Goal: Navigation & Orientation: Find specific page/section

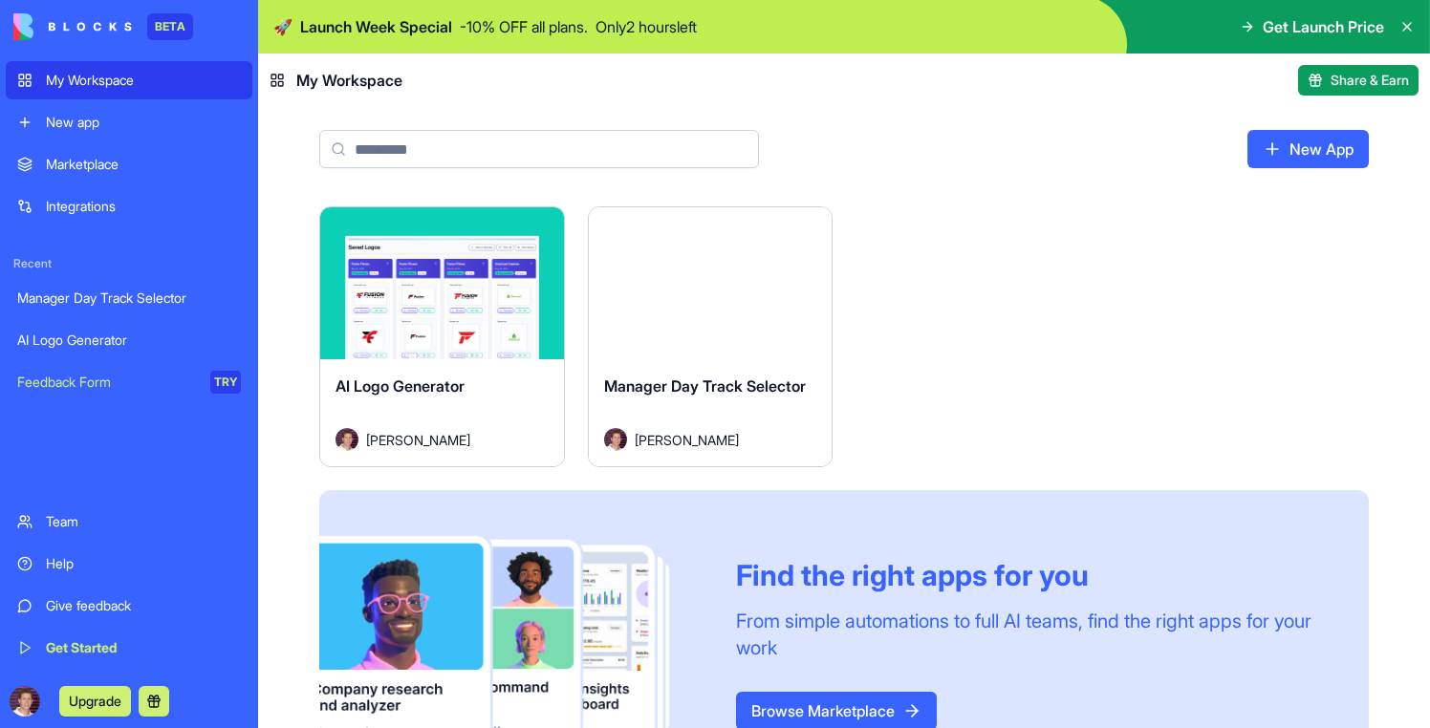
click at [733, 278] on button "Launch" at bounding box center [710, 284] width 143 height 38
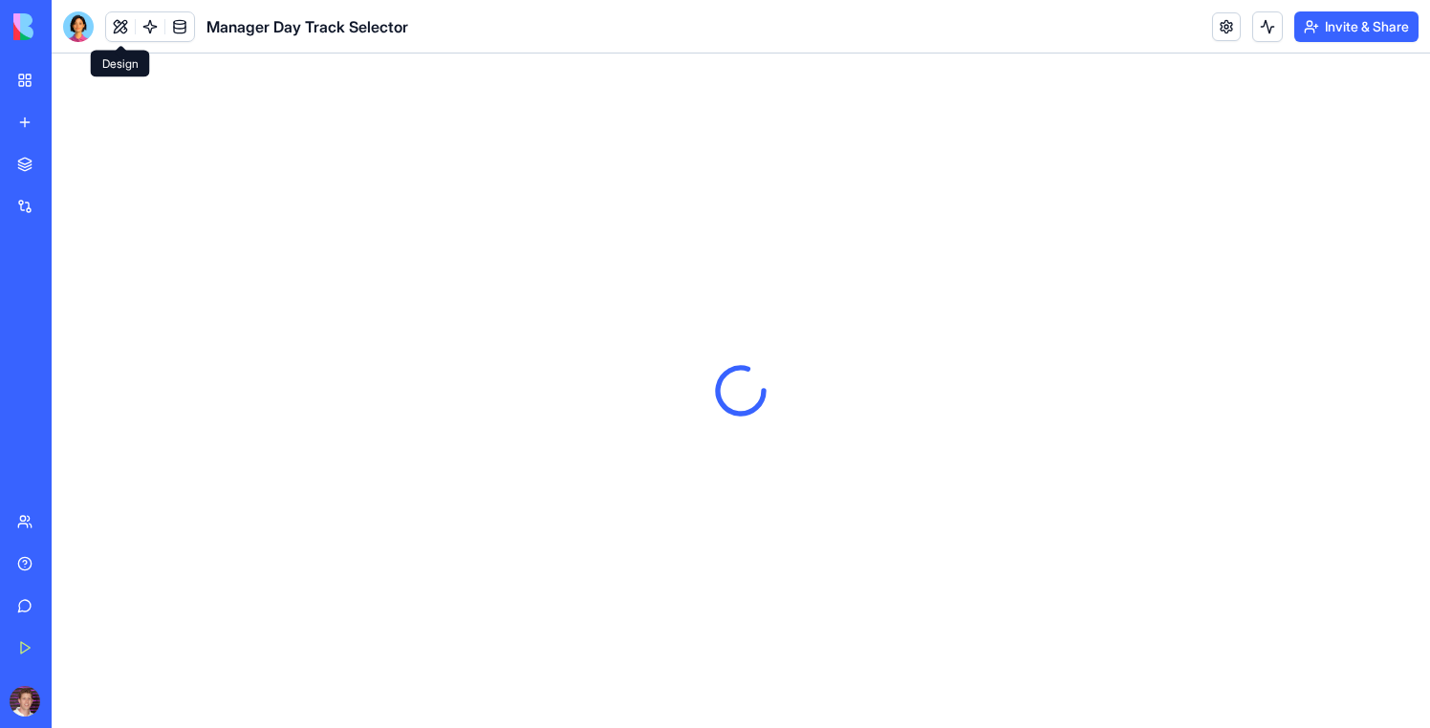
click at [114, 25] on button at bounding box center [120, 26] width 29 height 29
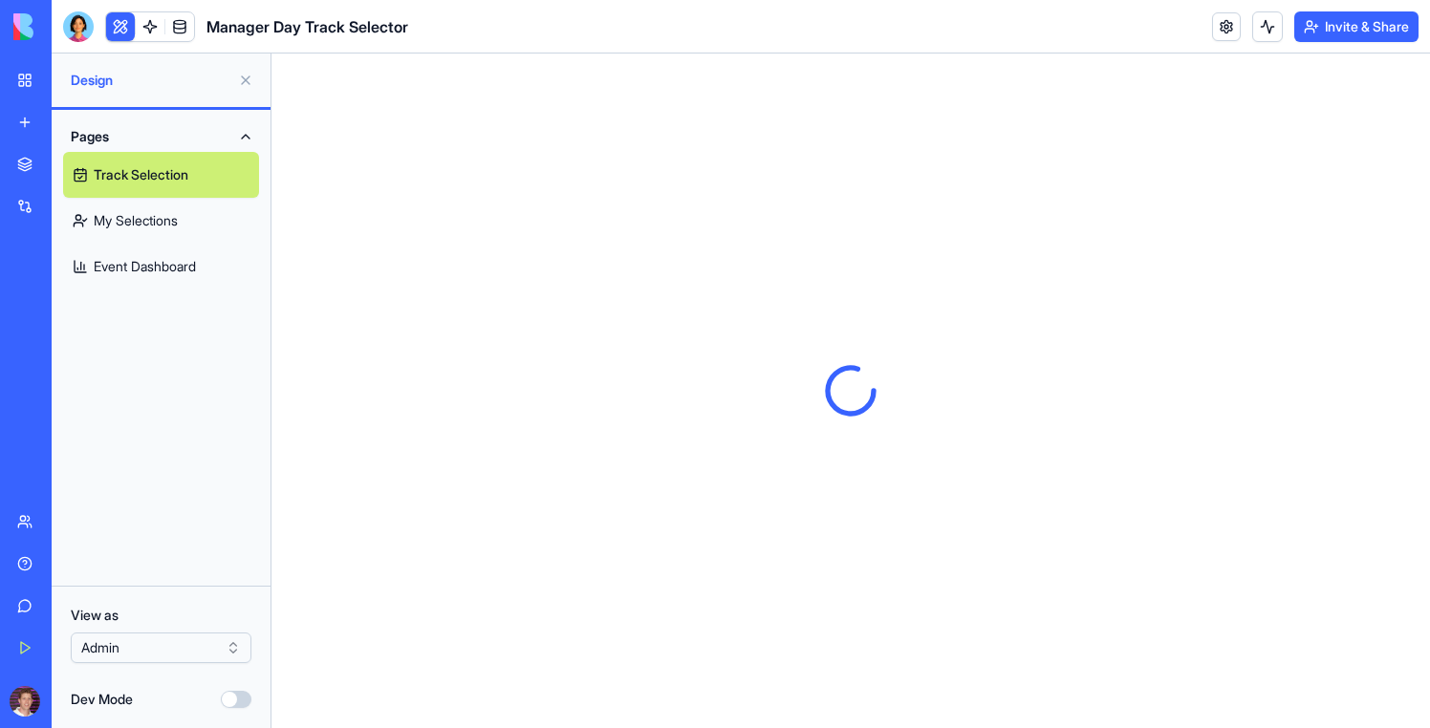
click at [182, 657] on html "BETA My Workspace New app Marketplace Integrations Recent Manager Day Track Sel…" at bounding box center [715, 364] width 1430 height 728
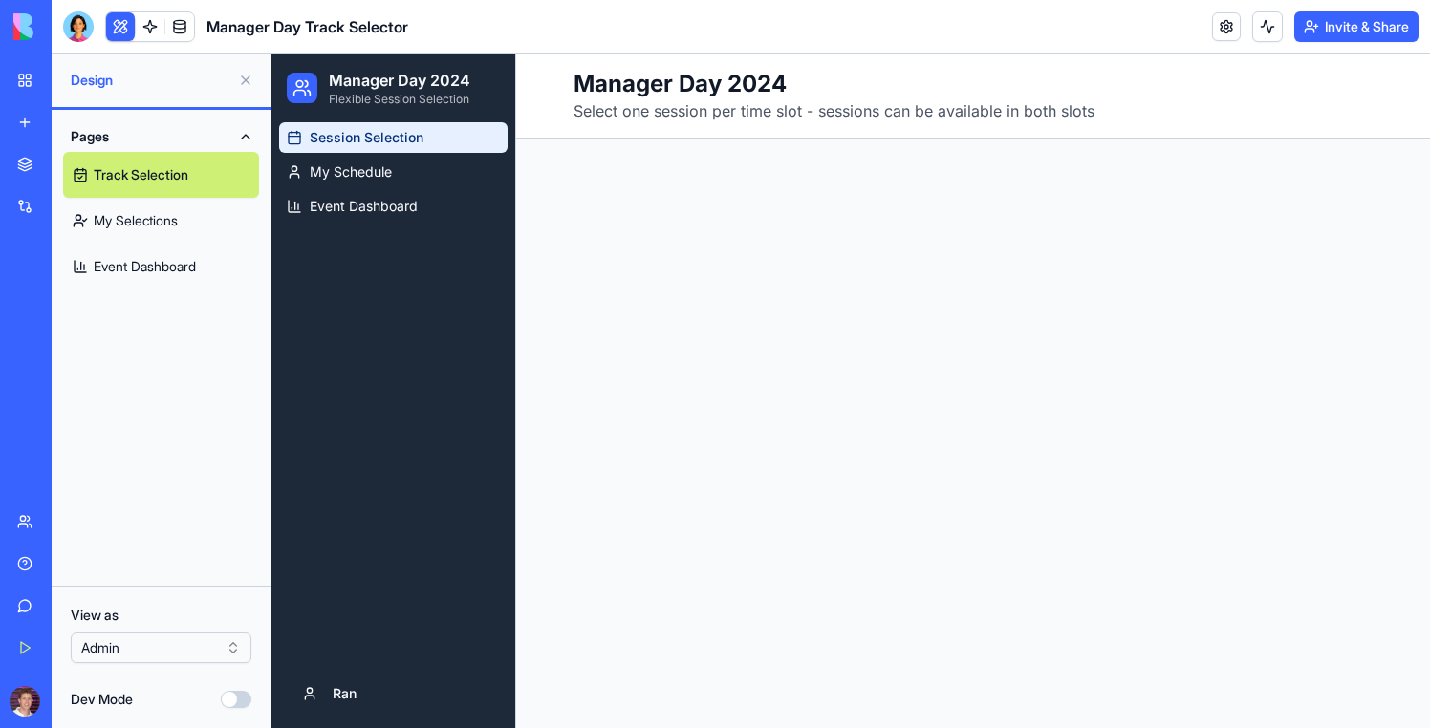
click at [122, 29] on button at bounding box center [120, 26] width 29 height 29
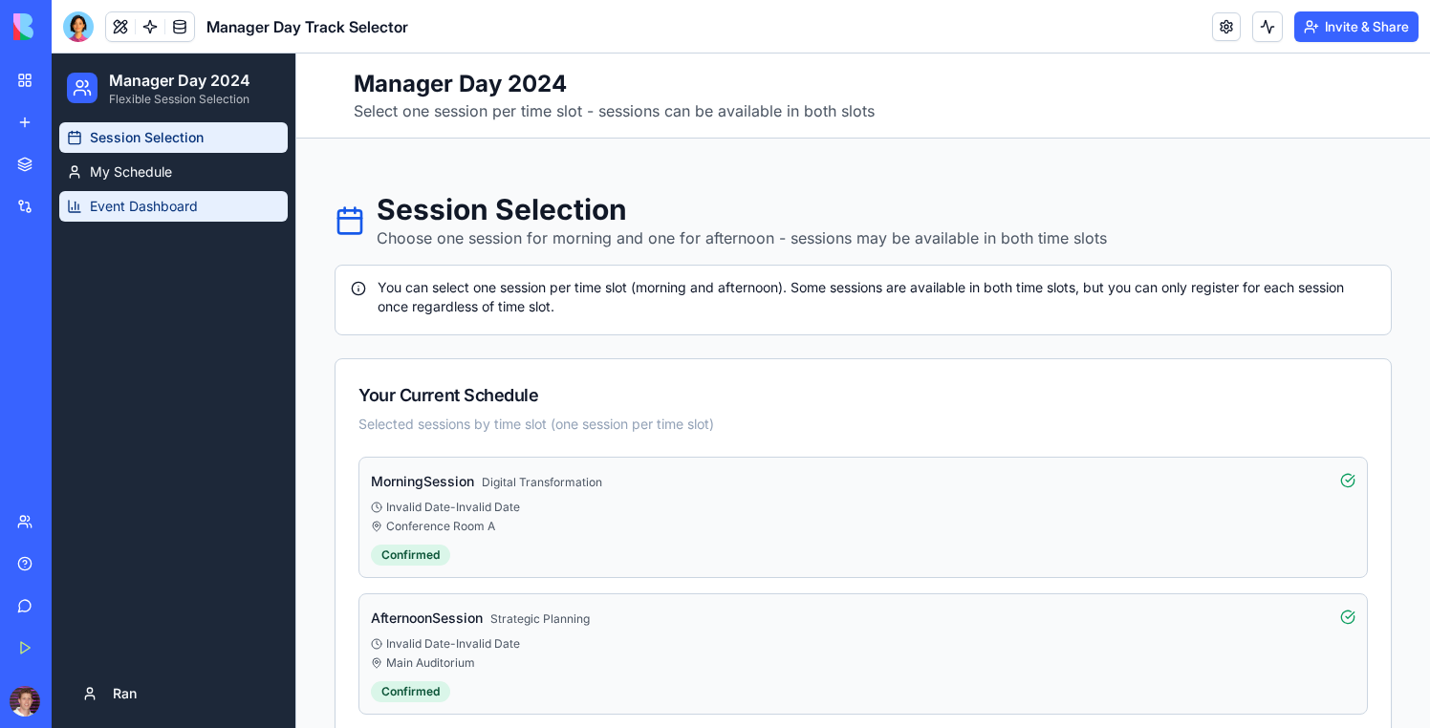
click at [107, 203] on span "Event Dashboard" at bounding box center [144, 206] width 108 height 19
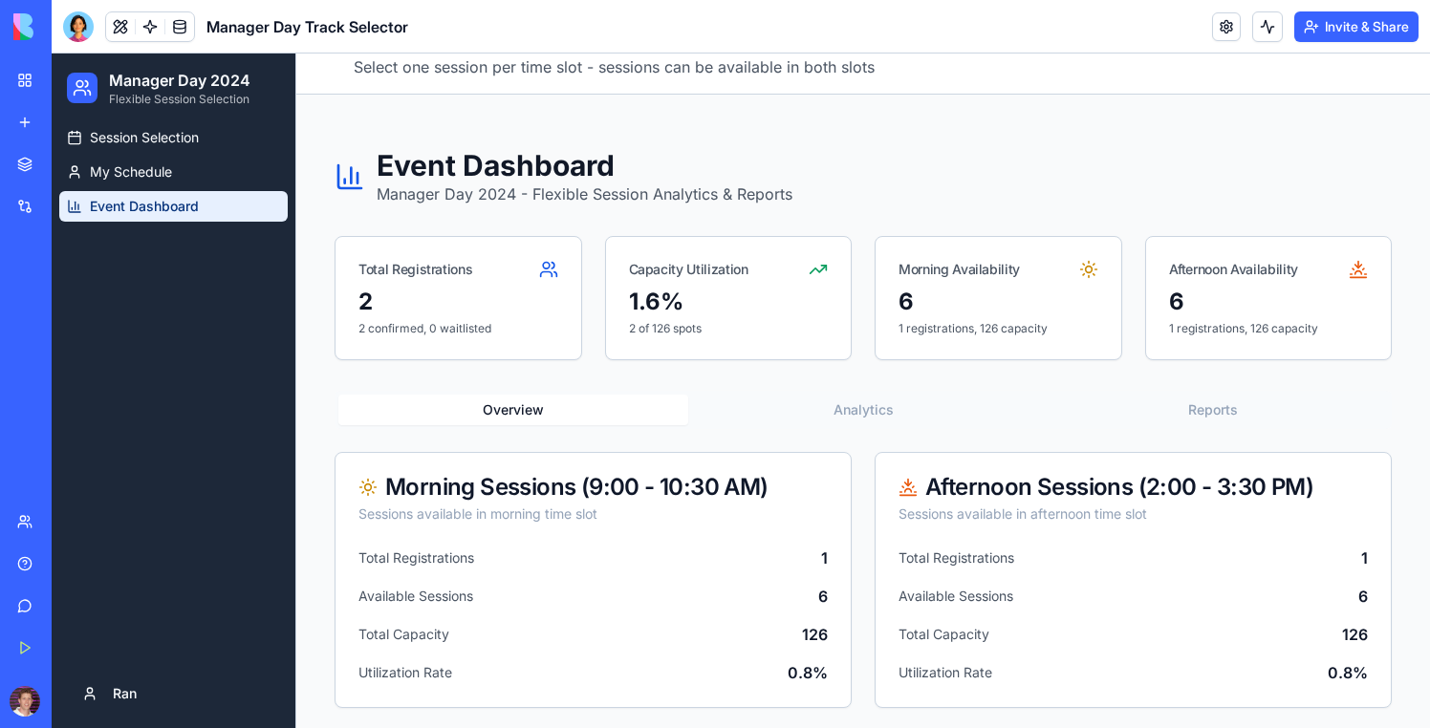
scroll to position [46, 0]
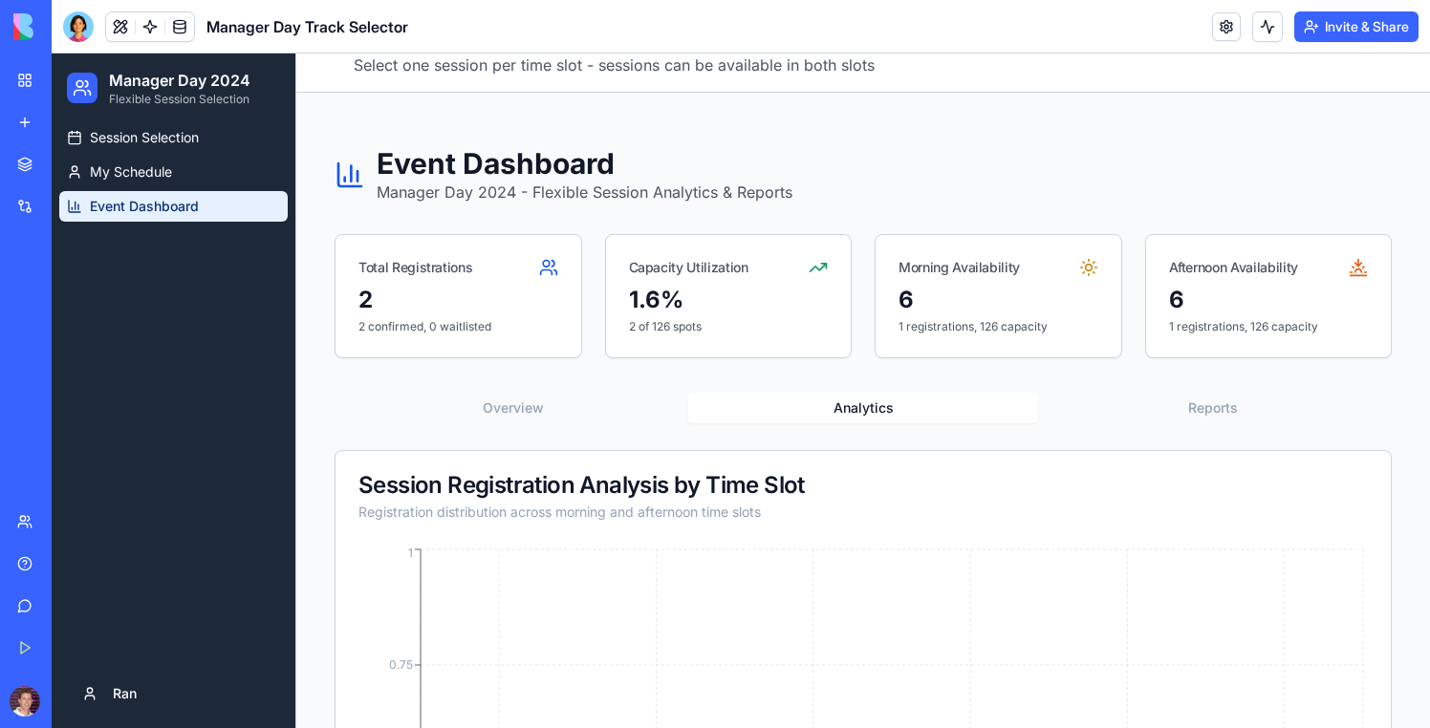
click at [870, 408] on button "Analytics" at bounding box center [863, 408] width 350 height 31
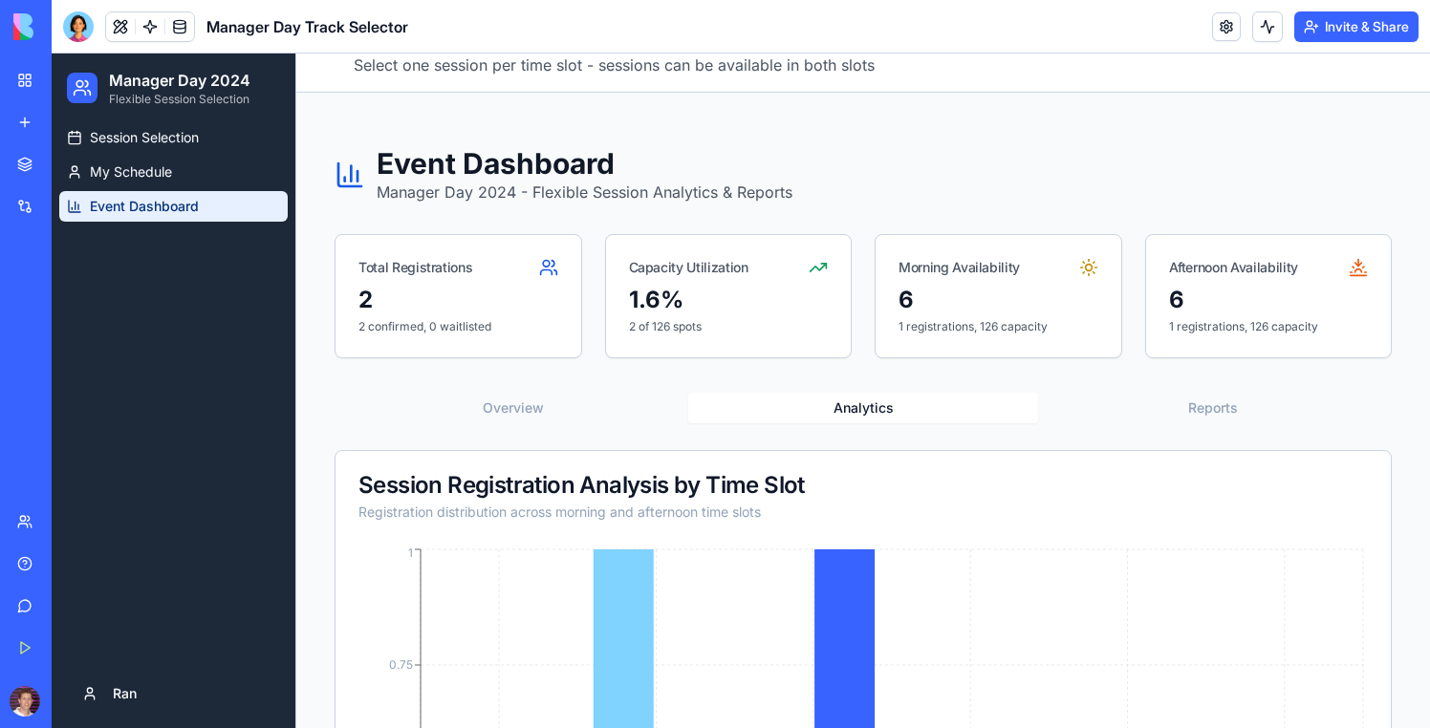
click at [1251, 404] on button "Reports" at bounding box center [1213, 408] width 350 height 31
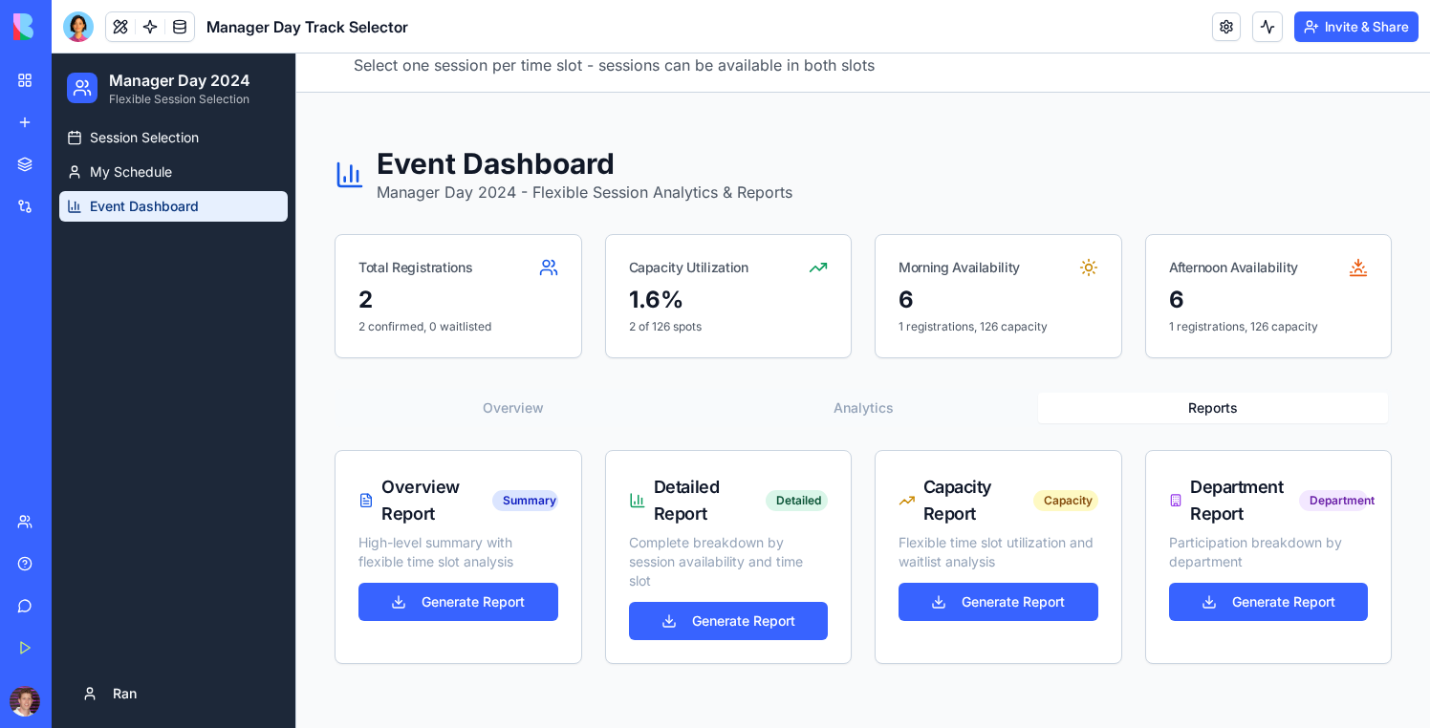
click at [574, 394] on button "Overview" at bounding box center [513, 408] width 350 height 31
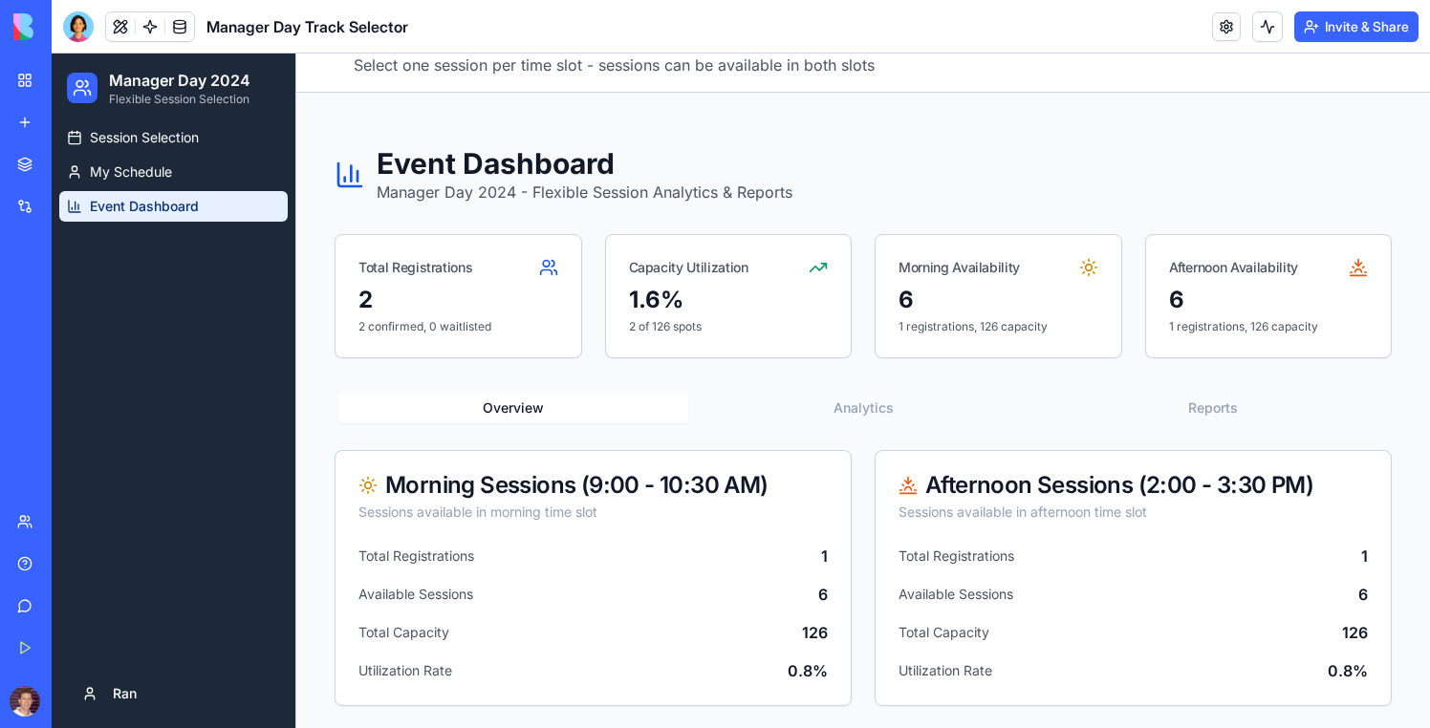
click at [859, 399] on button "Analytics" at bounding box center [863, 408] width 350 height 31
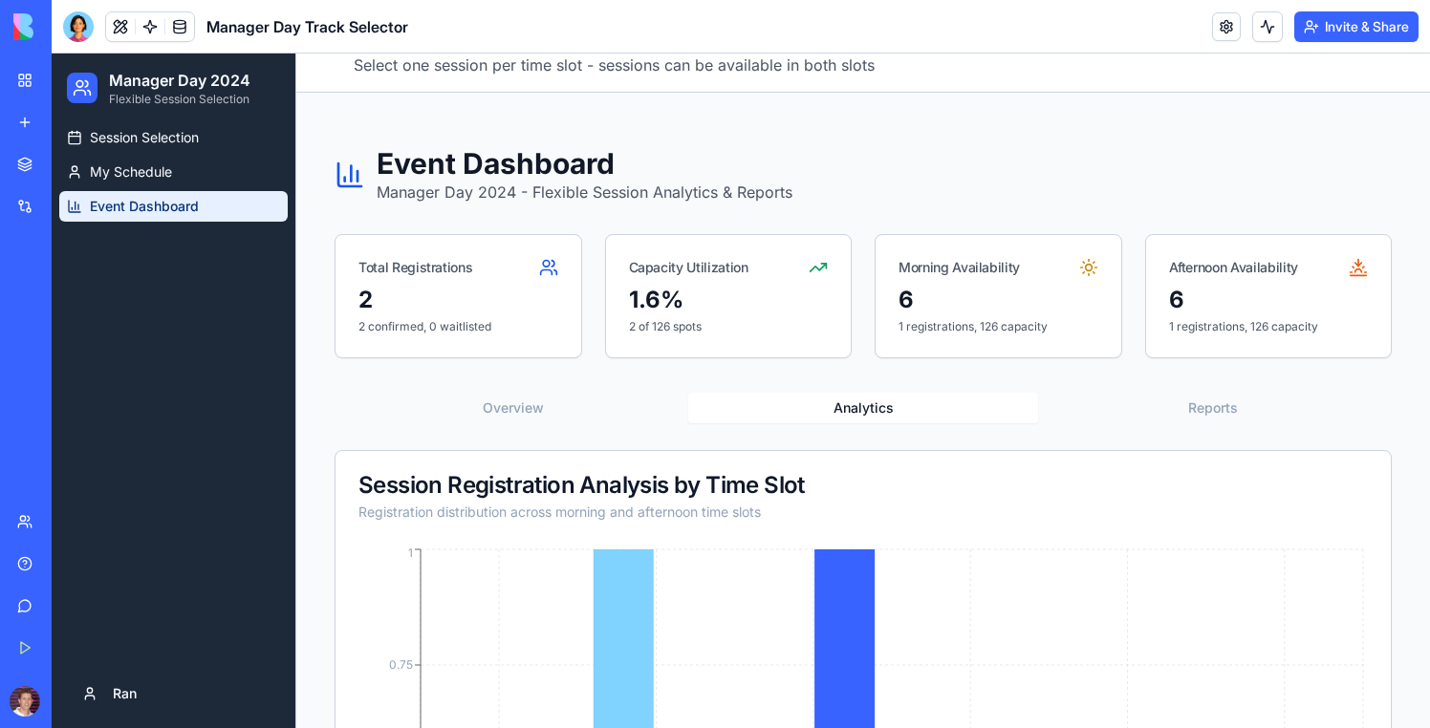
click at [1247, 402] on button "Reports" at bounding box center [1213, 408] width 350 height 31
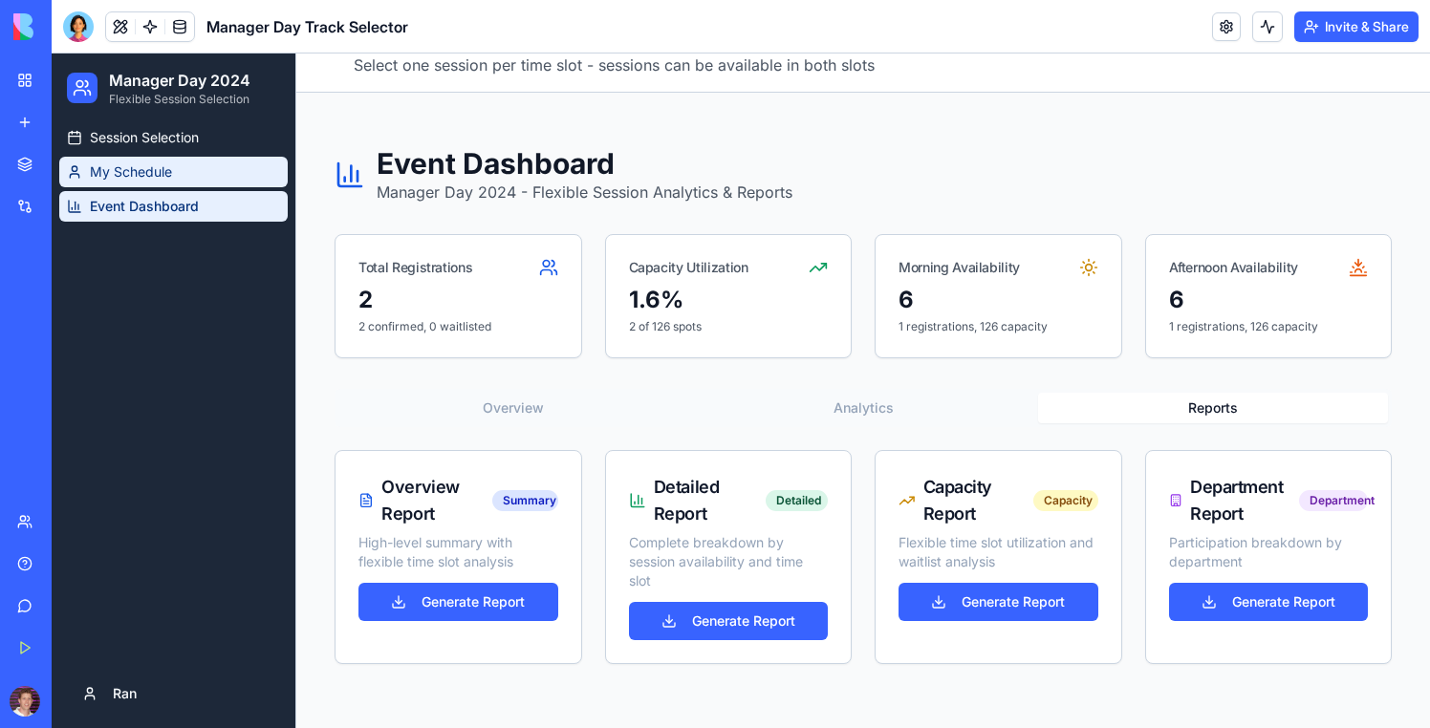
click at [163, 163] on span "My Schedule" at bounding box center [131, 172] width 82 height 19
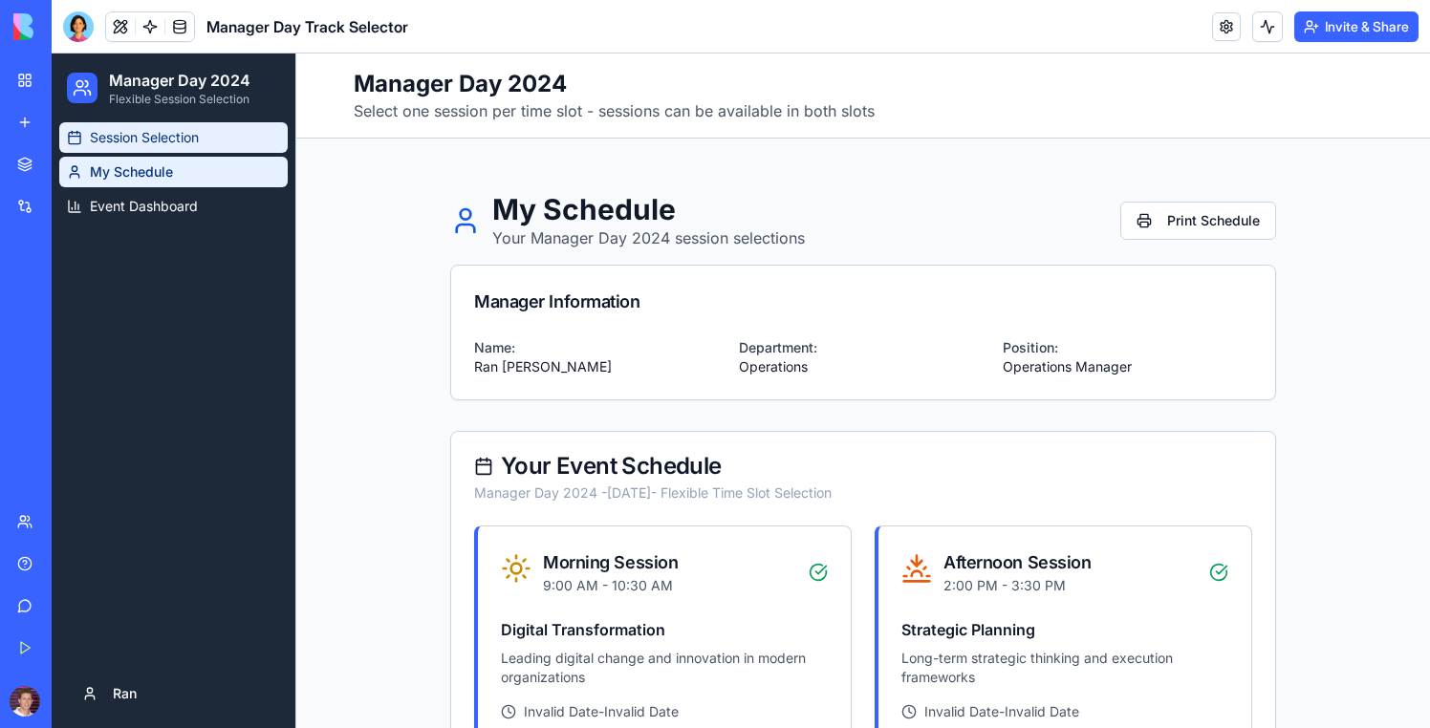
click at [161, 130] on span "Session Selection" at bounding box center [144, 137] width 109 height 19
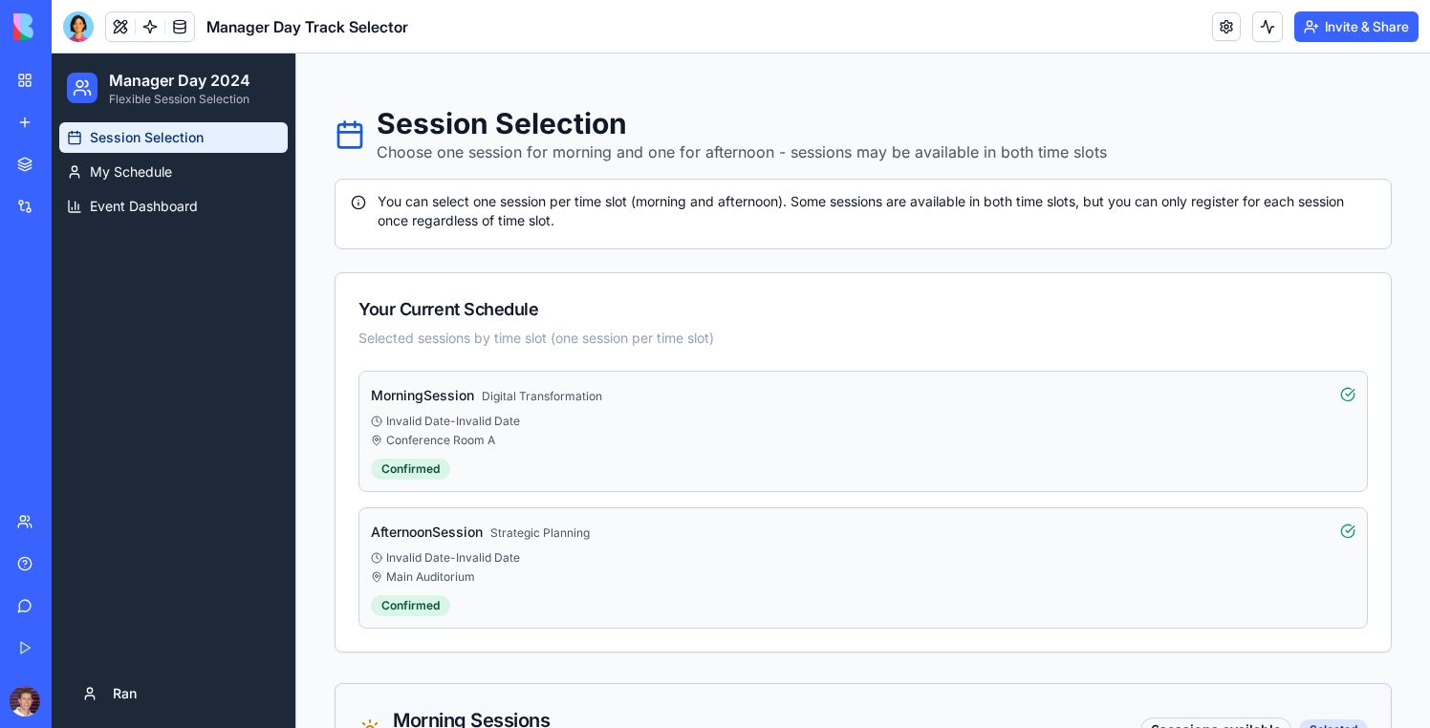
scroll to position [272, 0]
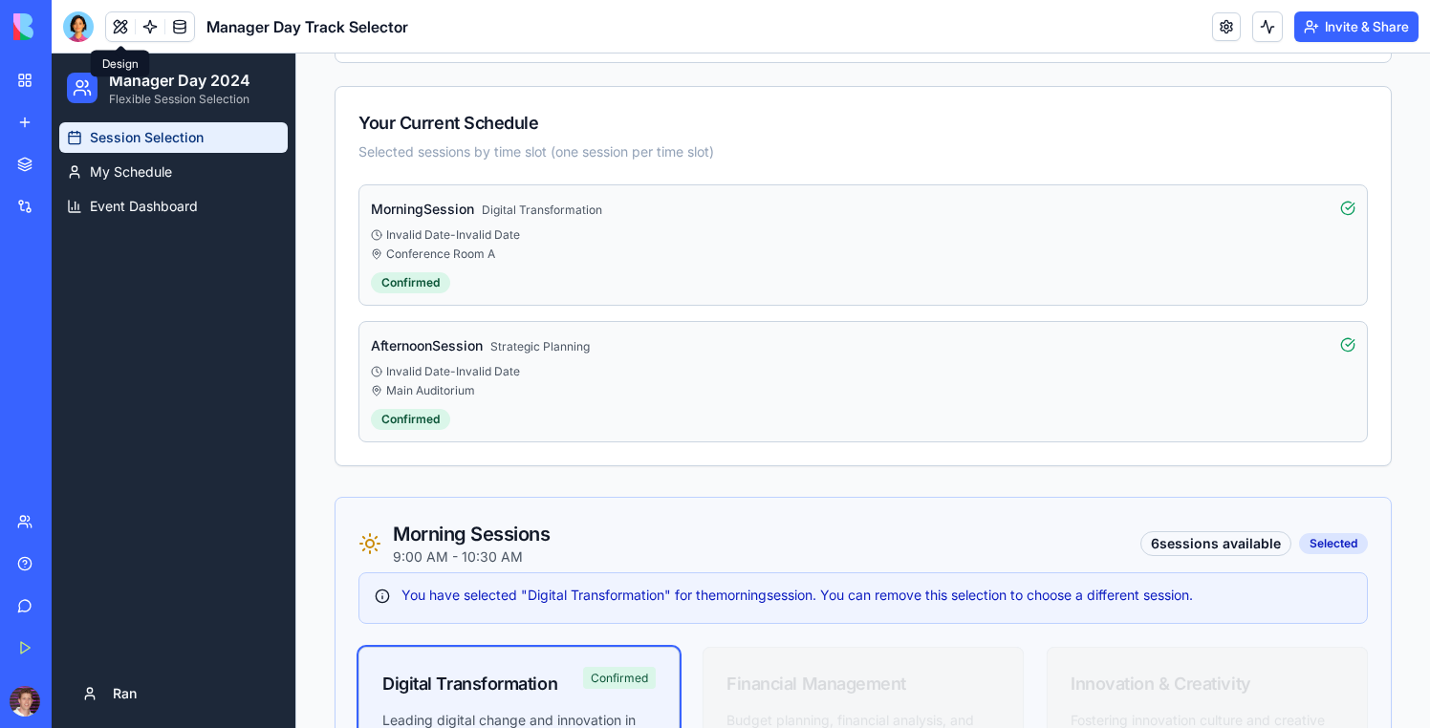
click at [118, 36] on button at bounding box center [120, 26] width 29 height 29
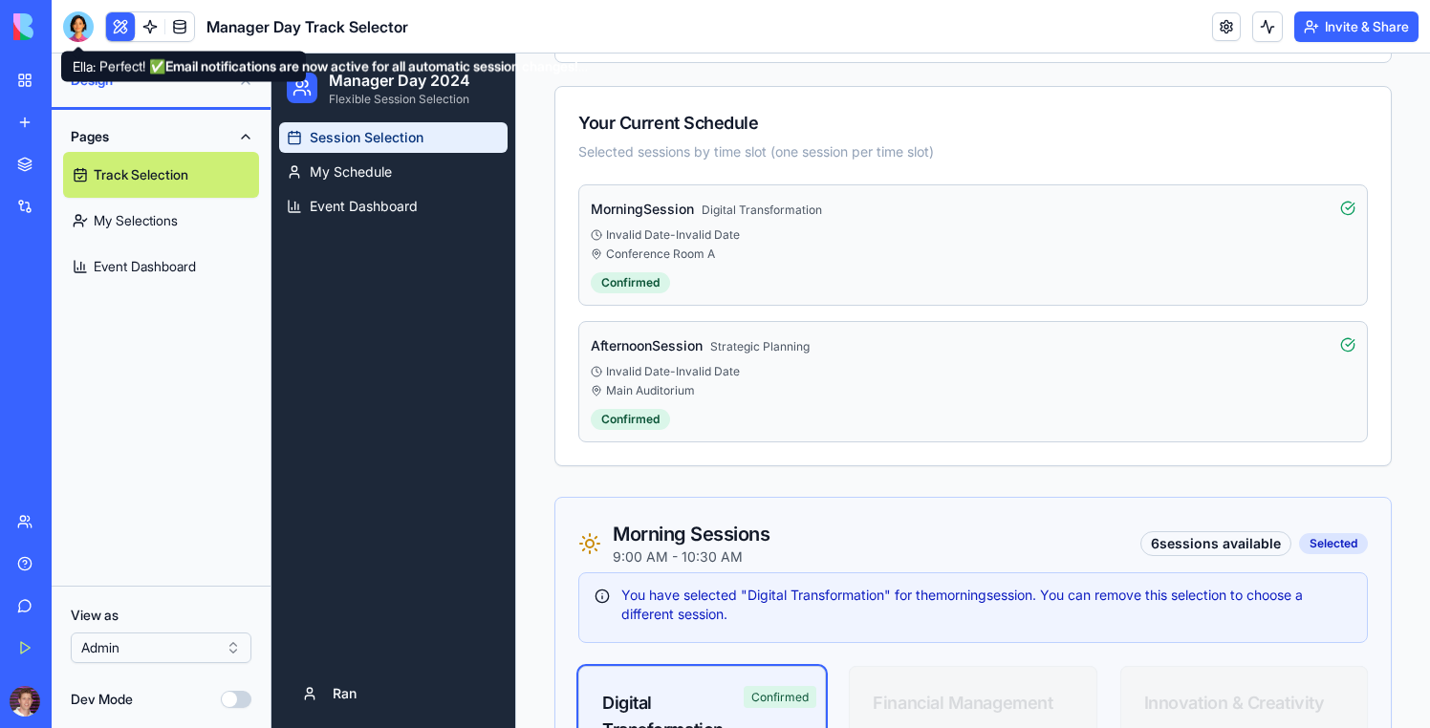
click at [89, 32] on div at bounding box center [78, 26] width 31 height 31
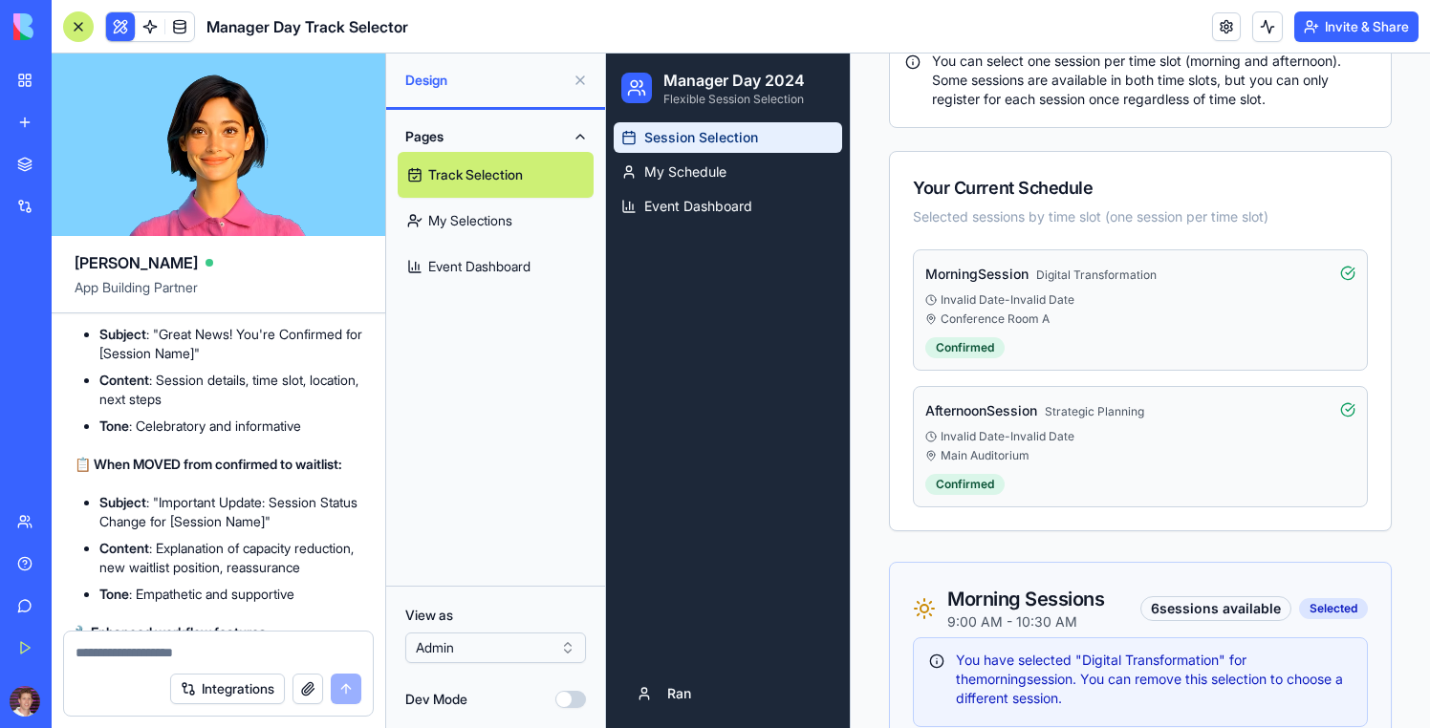
scroll to position [15272, 0]
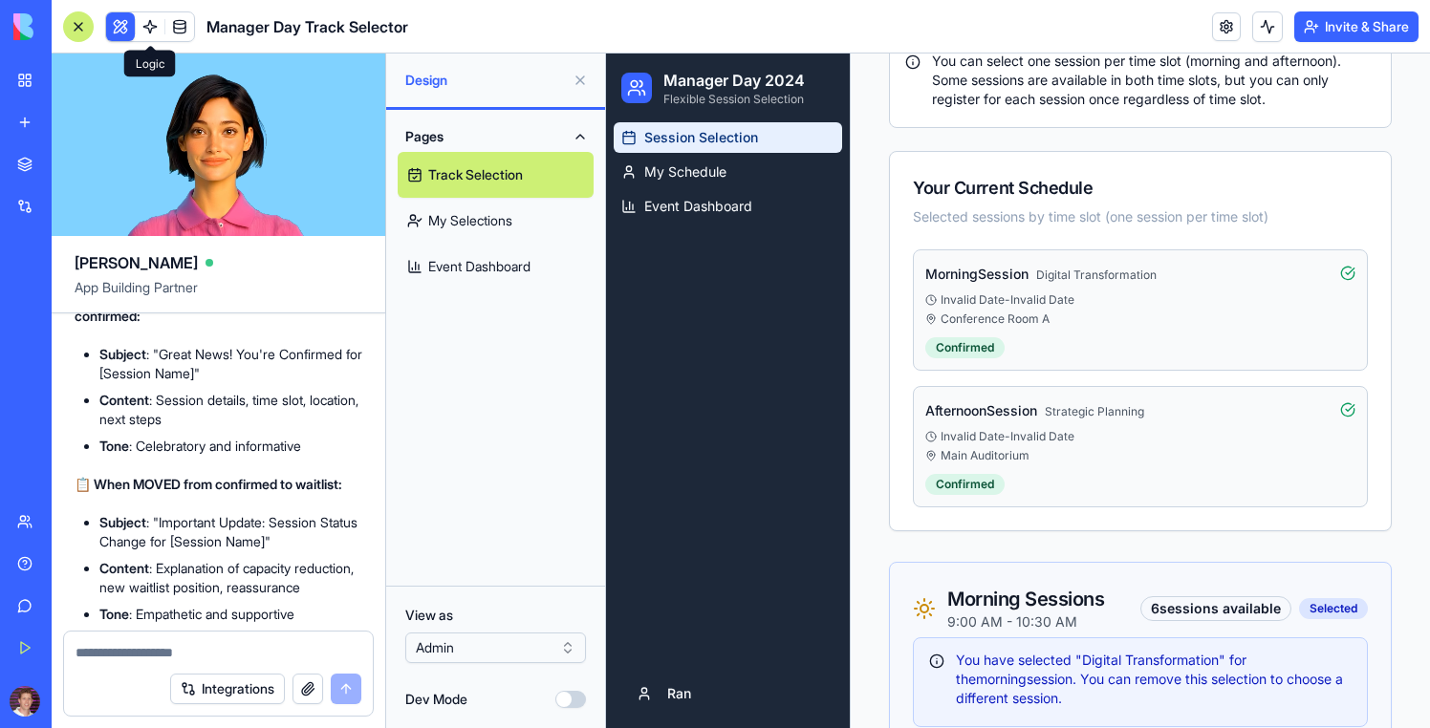
click at [141, 33] on link at bounding box center [150, 26] width 29 height 29
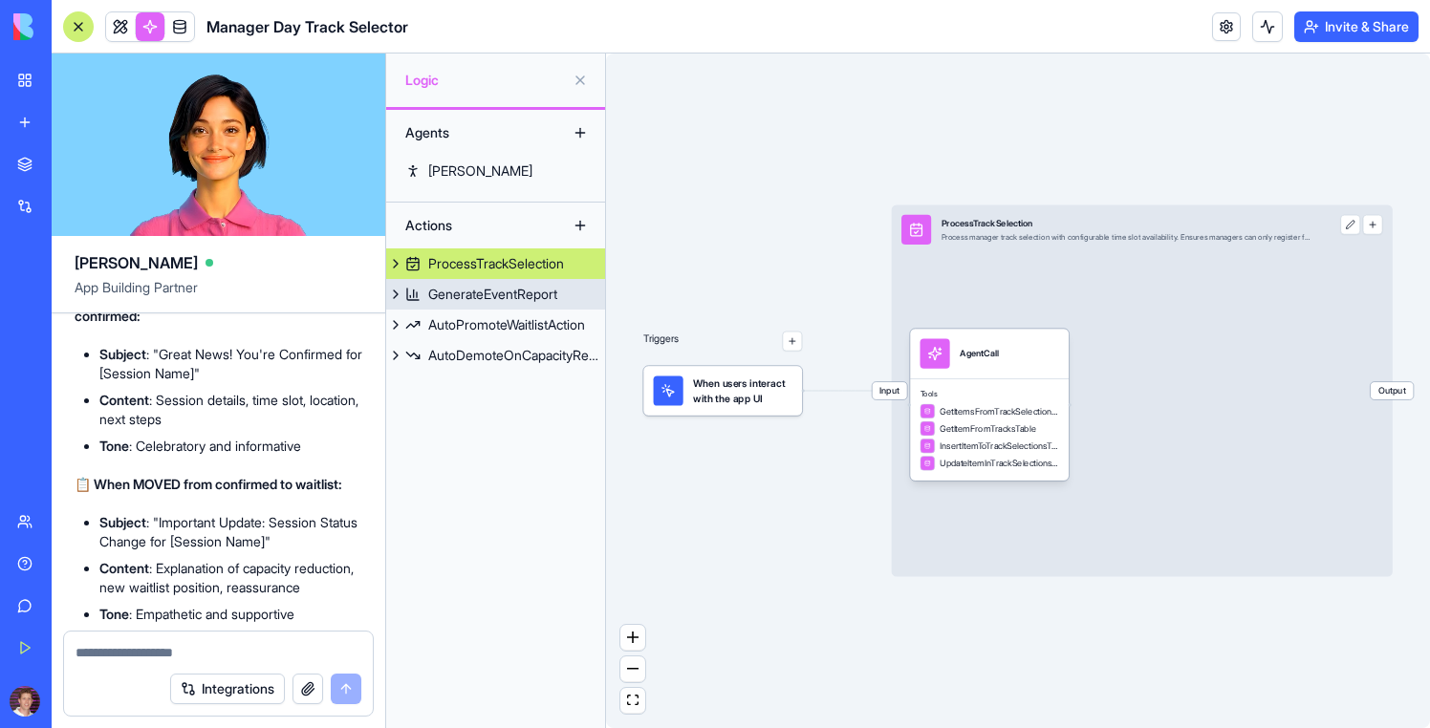
click at [502, 288] on div "GenerateEventReport" at bounding box center [492, 294] width 129 height 19
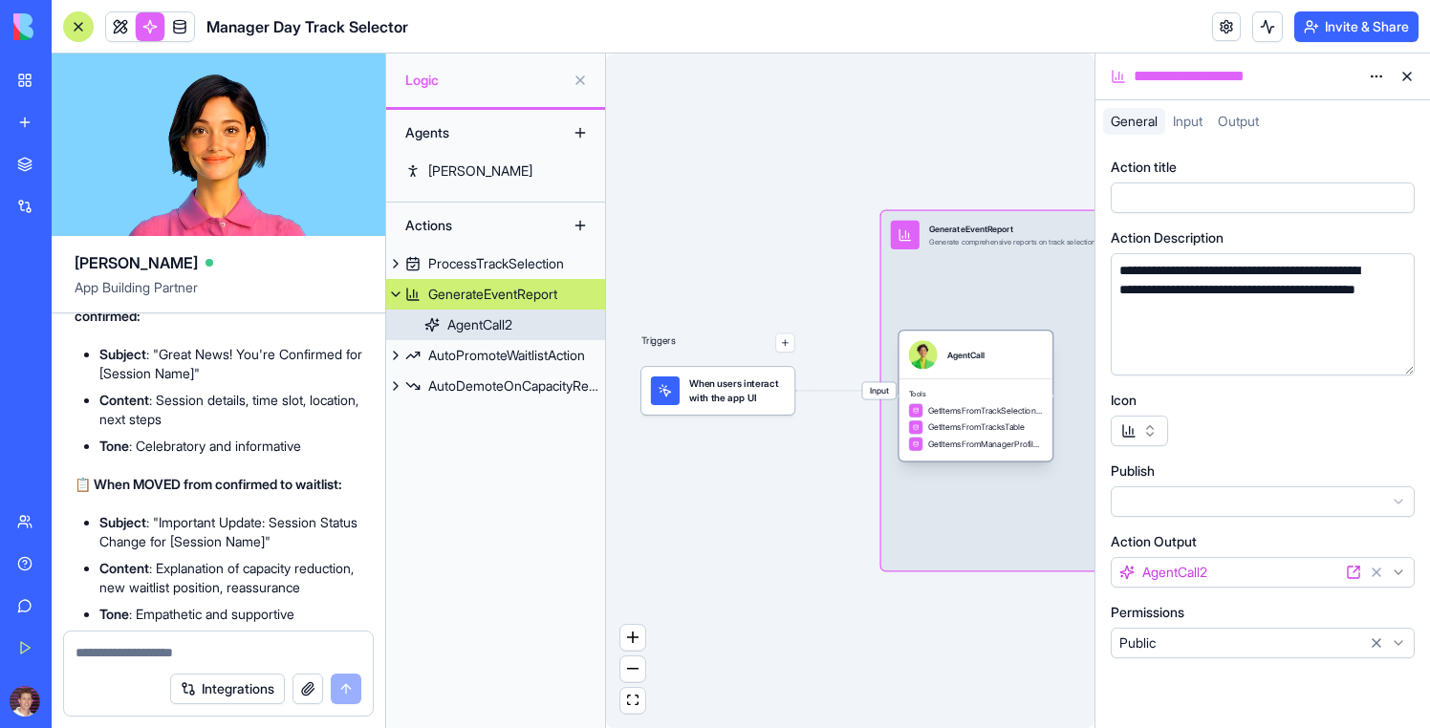
click at [505, 326] on div "AgentCall2" at bounding box center [479, 324] width 65 height 19
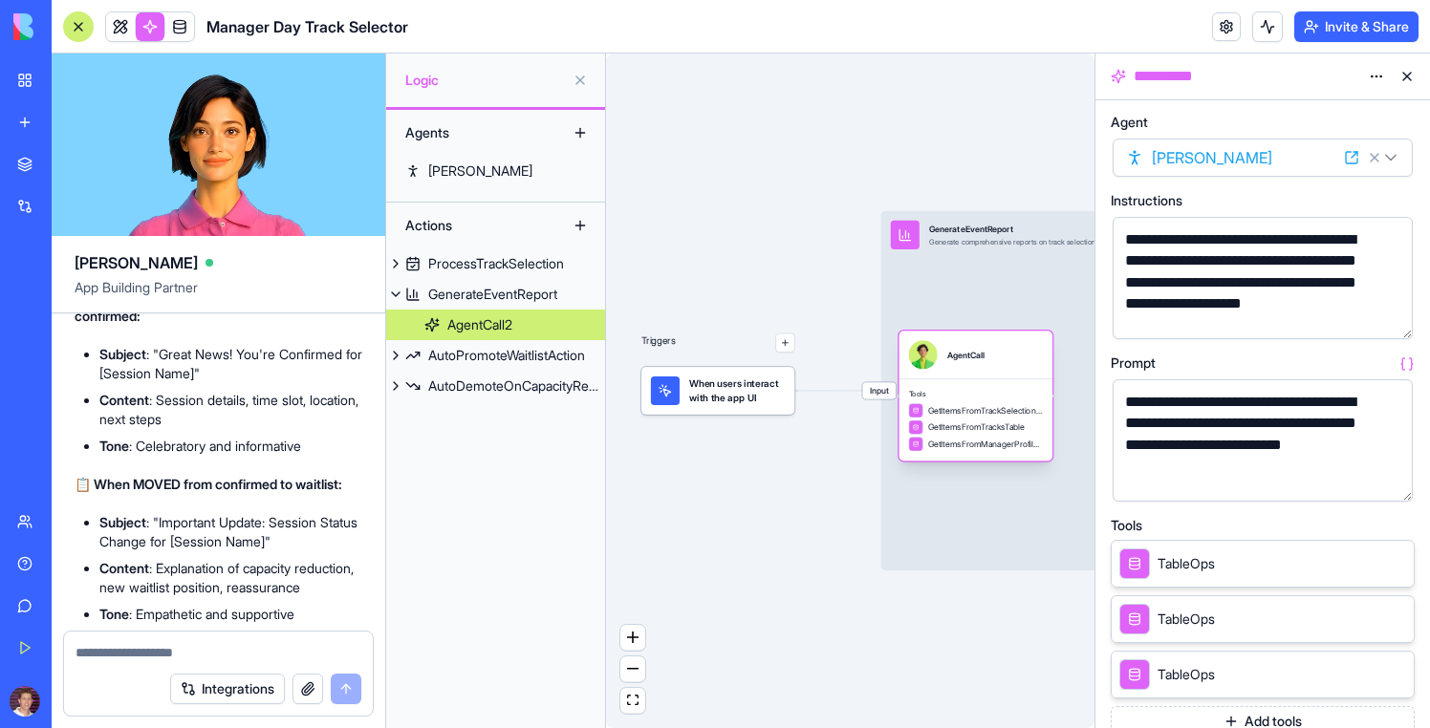
click at [505, 348] on div "AutoPromoteWaitlistAction" at bounding box center [506, 355] width 157 height 19
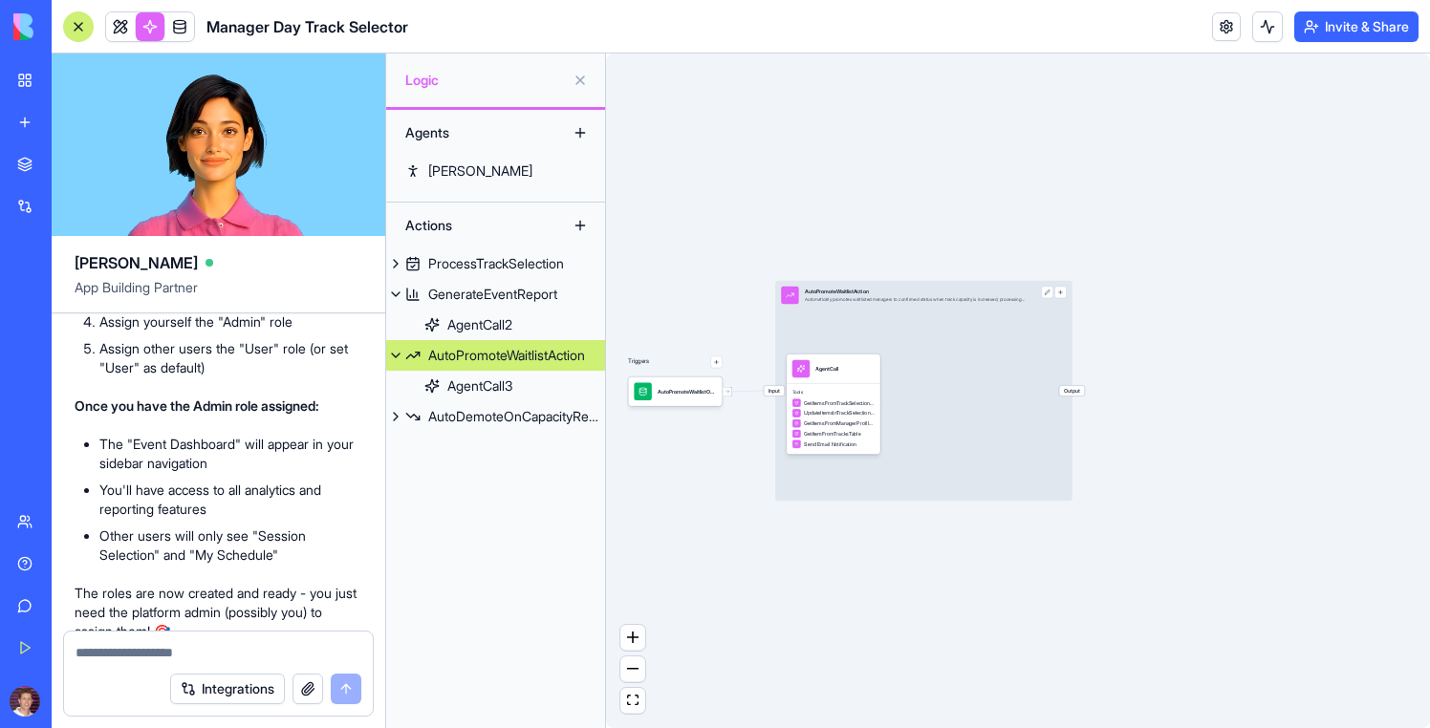
scroll to position [7662, 0]
click at [1384, 34] on button "Invite & Share" at bounding box center [1356, 26] width 124 height 31
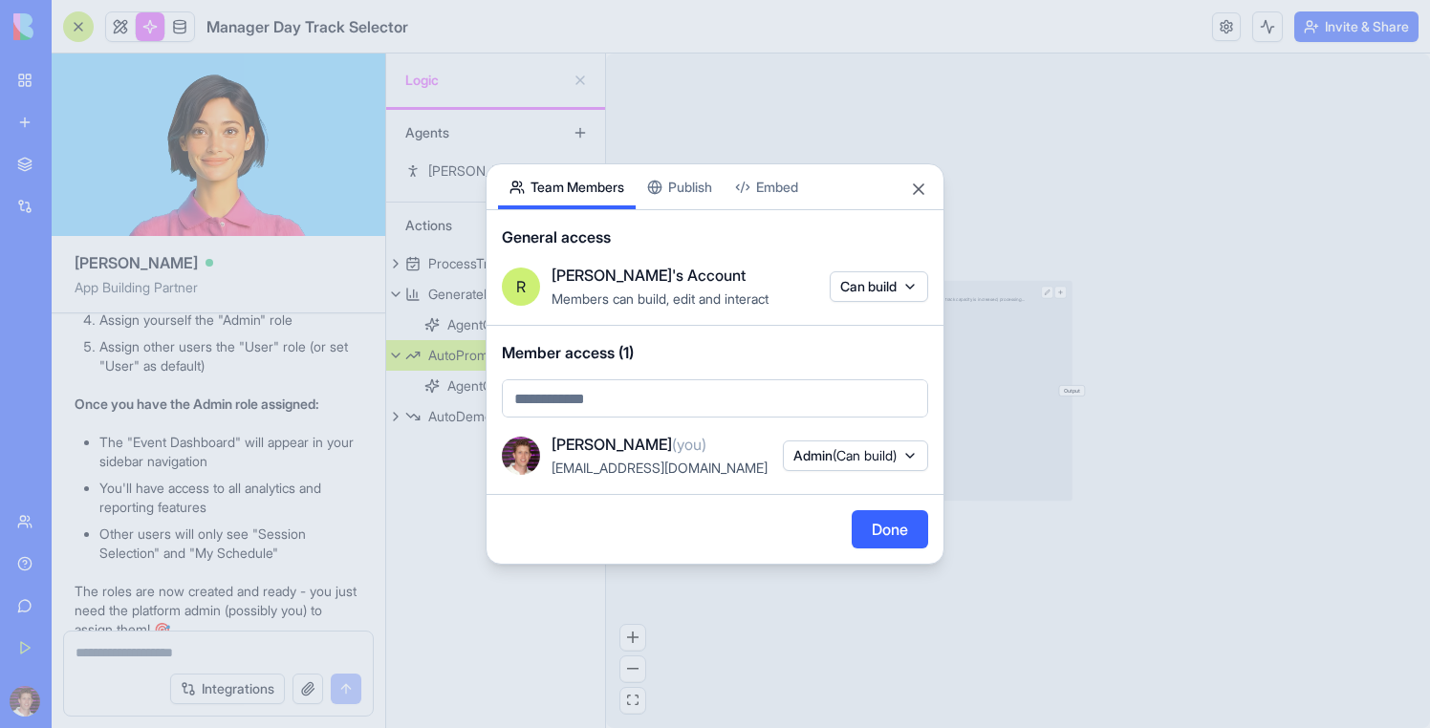
click at [1253, 166] on div at bounding box center [715, 364] width 1430 height 728
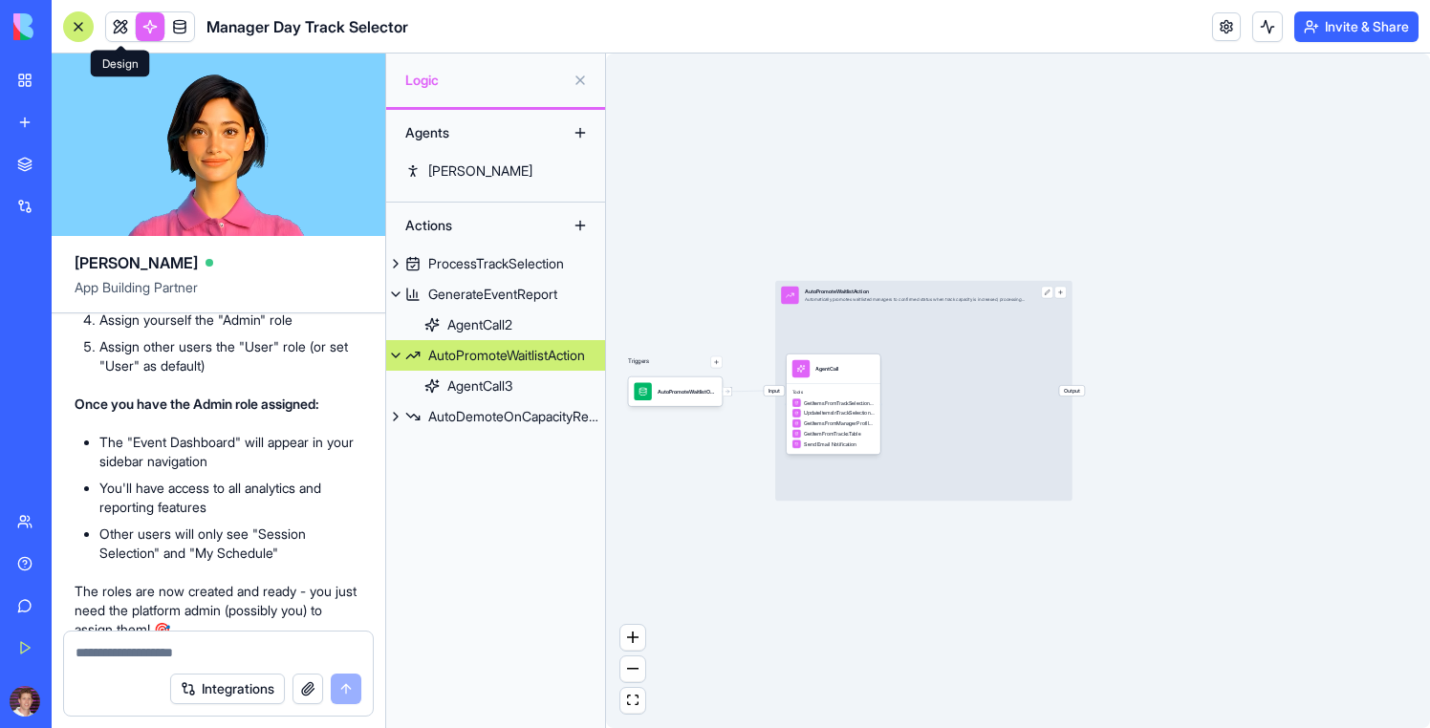
click at [126, 35] on link at bounding box center [120, 26] width 29 height 29
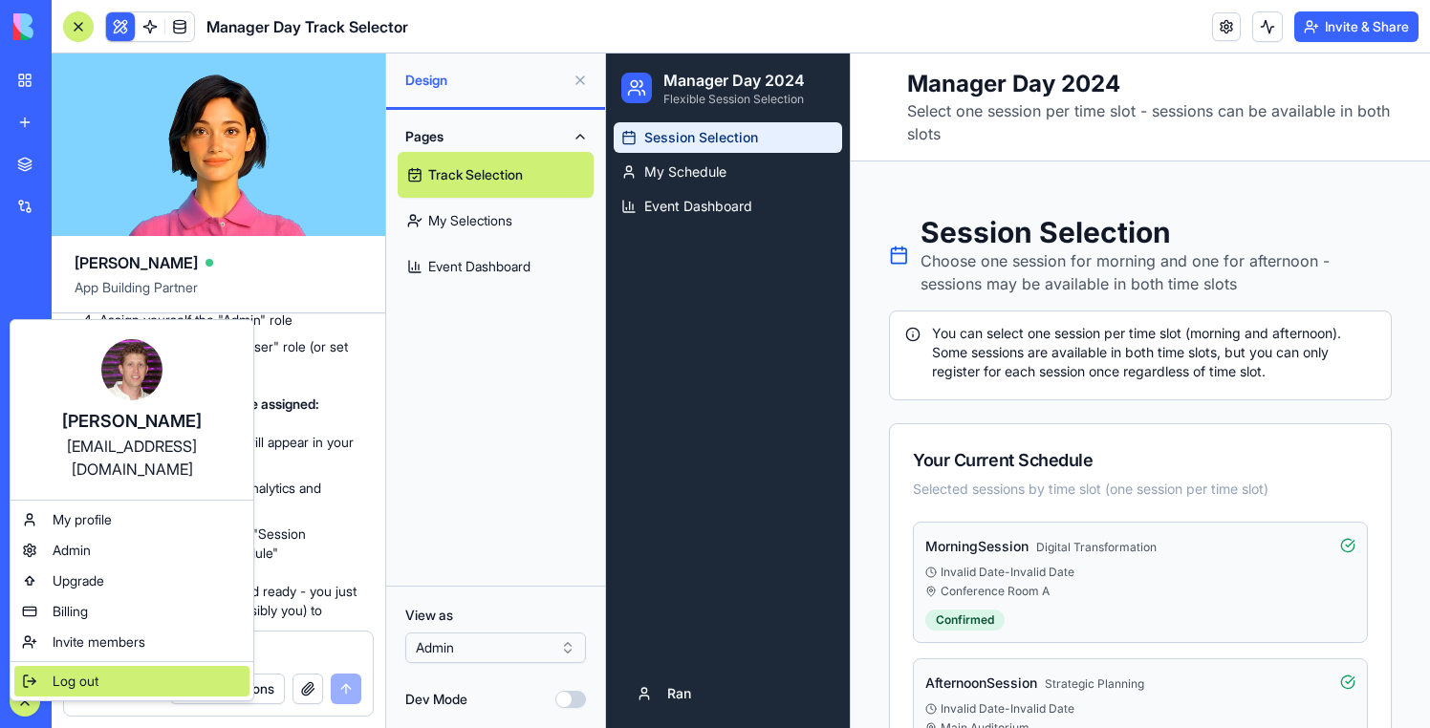
click at [82, 672] on span "Log out" at bounding box center [76, 681] width 46 height 19
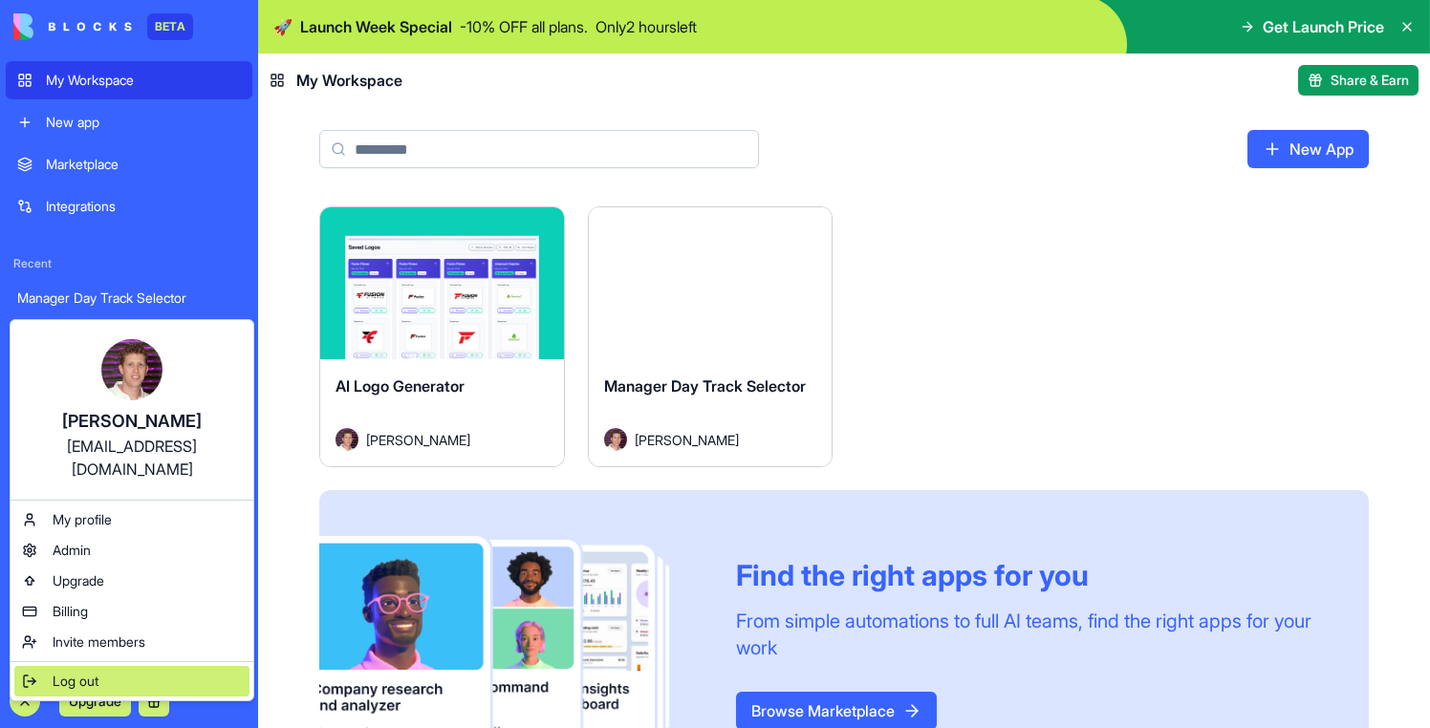
click at [76, 672] on span "Log out" at bounding box center [76, 681] width 46 height 19
